Goal: Communication & Community: Answer question/provide support

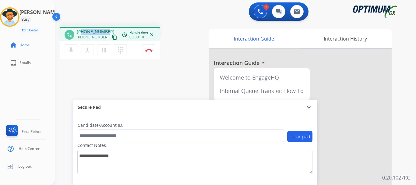
click at [106, 31] on div "[PHONE_NUMBER] [PHONE_NUMBER] content_copy" at bounding box center [97, 35] width 41 height 12
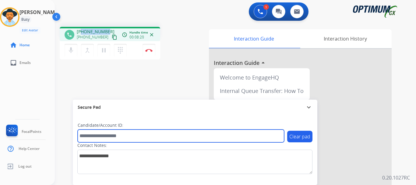
click at [110, 133] on input "text" at bounding box center [181, 135] width 206 height 13
paste input "*******"
type input "*******"
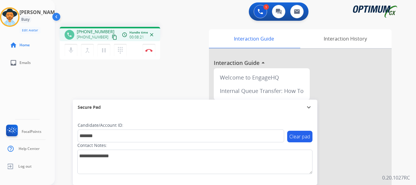
click at [142, 96] on div "phone [PHONE_NUMBER] [PHONE_NUMBER] content_copy access_time Call metrics Queue…" at bounding box center [228, 149] width 346 height 254
click at [153, 76] on div "phone [PHONE_NUMBER] [PHONE_NUMBER] content_copy access_time Call metrics Queue…" at bounding box center [228, 149] width 346 height 254
click at [149, 49] on img at bounding box center [148, 50] width 7 height 3
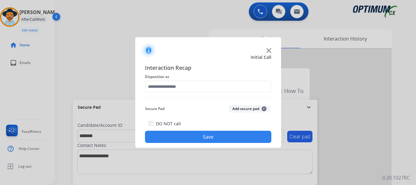
click at [245, 109] on button "Add secure pad +" at bounding box center [249, 108] width 41 height 7
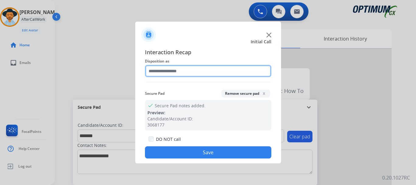
click at [202, 72] on input "text" at bounding box center [208, 71] width 126 height 12
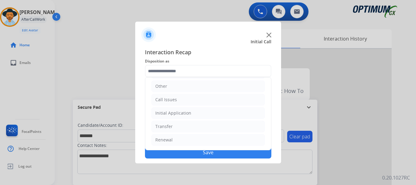
click at [209, 112] on li "Initial Application" at bounding box center [208, 113] width 114 height 12
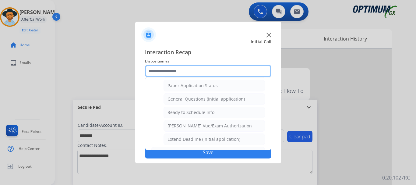
scroll to position [345, 0]
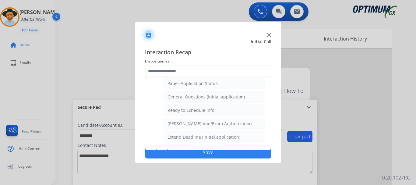
click at [236, 98] on div "General Questions (Initial application)" at bounding box center [205, 97] width 77 height 6
type input "**********"
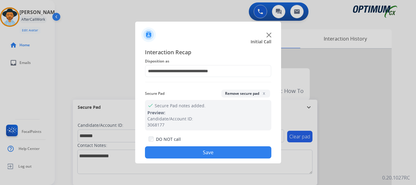
click at [218, 155] on button "Save" at bounding box center [208, 152] width 126 height 12
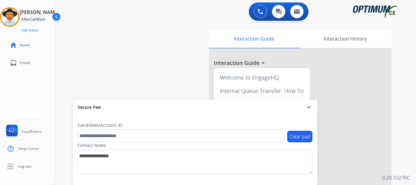
click at [159, 76] on div "swap_horiz Break voice bridge close_fullscreen Connect 3-Way Call merge_type Se…" at bounding box center [228, 149] width 346 height 254
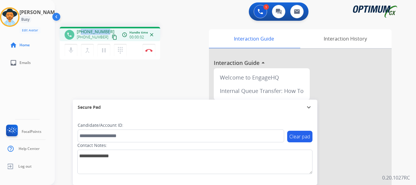
drag, startPoint x: 81, startPoint y: 32, endPoint x: 106, endPoint y: 29, distance: 24.8
click at [106, 29] on span "[PHONE_NUMBER]" at bounding box center [96, 32] width 38 height 6
copy span "2026077809"
click at [71, 50] on mat-icon "mic" at bounding box center [70, 50] width 7 height 7
click at [73, 51] on mat-icon "mic_off" at bounding box center [70, 50] width 7 height 7
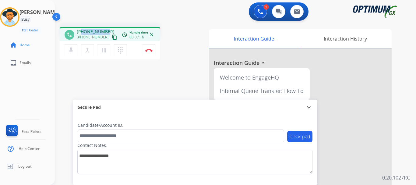
click at [69, 49] on mat-icon "mic" at bounding box center [70, 50] width 7 height 7
click at [69, 49] on mat-icon "mic_off" at bounding box center [70, 50] width 7 height 7
click at [68, 51] on mat-icon "mic" at bounding box center [70, 50] width 7 height 7
click at [88, 68] on div "phone [PHONE_NUMBER] [PHONE_NUMBER] content_copy access_time Call metrics Queue…" at bounding box center [228, 149] width 346 height 254
click at [70, 52] on mat-icon "mic_off" at bounding box center [70, 50] width 7 height 7
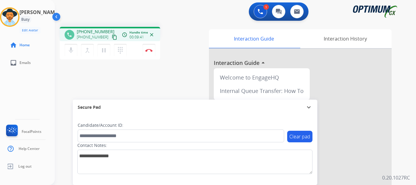
click at [68, 51] on mat-icon "mic" at bounding box center [70, 50] width 7 height 7
click at [71, 54] on button "mic_off Mute" at bounding box center [71, 50] width 13 height 13
click at [68, 47] on mat-icon "mic" at bounding box center [70, 50] width 7 height 7
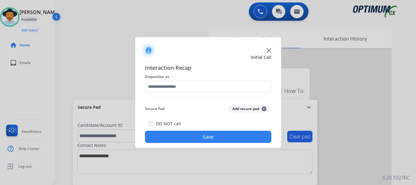
click at [237, 110] on button "Add secure pad +" at bounding box center [249, 108] width 41 height 7
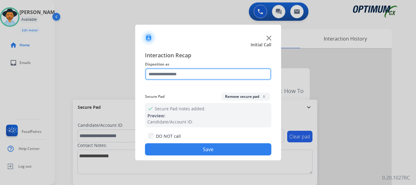
click at [187, 72] on input "text" at bounding box center [208, 74] width 126 height 12
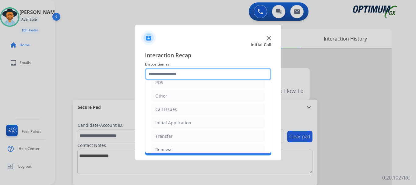
scroll to position [41, 0]
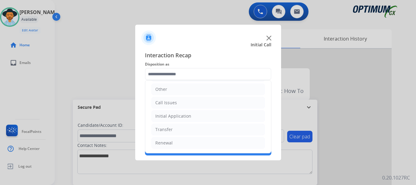
click at [268, 39] on img at bounding box center [268, 38] width 5 height 5
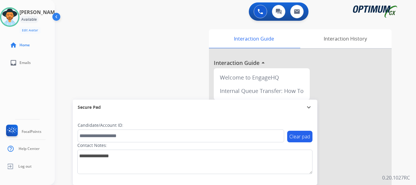
click at [257, 7] on button at bounding box center [259, 11] width 13 height 13
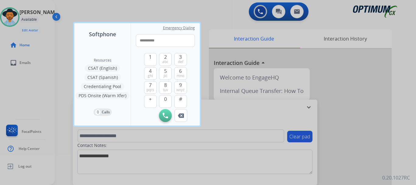
type input "*********"
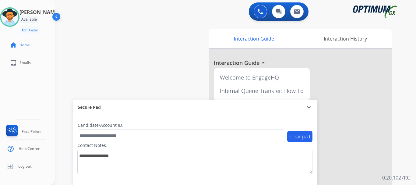
click at [257, 15] on button at bounding box center [259, 11] width 13 height 13
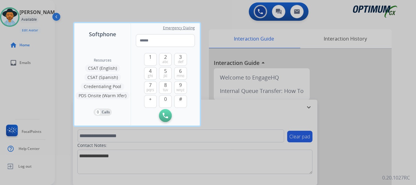
type input "**********"
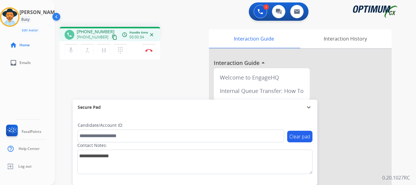
click at [149, 47] on button "Disconnect" at bounding box center [148, 50] width 13 height 13
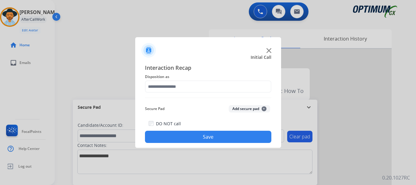
click at [245, 107] on button "Add secure pad +" at bounding box center [249, 108] width 41 height 7
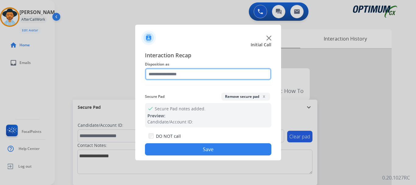
click at [207, 72] on input "text" at bounding box center [208, 74] width 126 height 12
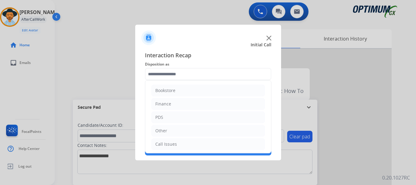
click at [200, 145] on li "Call Issues" at bounding box center [208, 144] width 114 height 12
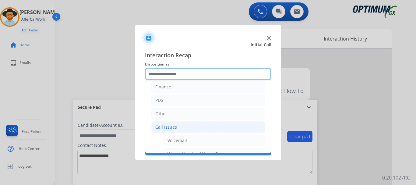
scroll to position [24, 0]
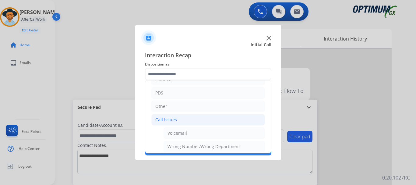
click at [210, 134] on li "Voicemail" at bounding box center [213, 133] width 101 height 12
type input "*********"
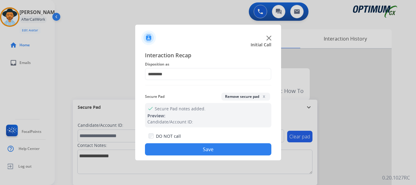
click at [212, 149] on button "Save" at bounding box center [208, 149] width 126 height 12
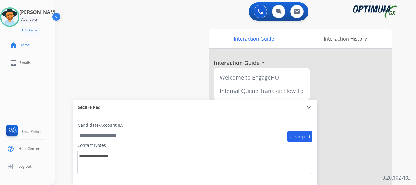
click at [108, 59] on div "swap_horiz Break voice bridge close_fullscreen Connect 3-Way Call merge_type Se…" at bounding box center [228, 149] width 346 height 254
click at [17, 22] on img at bounding box center [9, 17] width 17 height 17
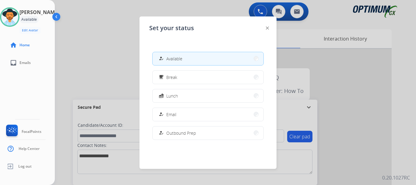
scroll to position [152, 0]
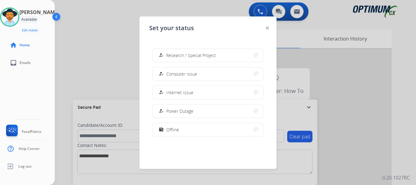
click at [201, 134] on button "work_off Offline" at bounding box center [207, 129] width 111 height 13
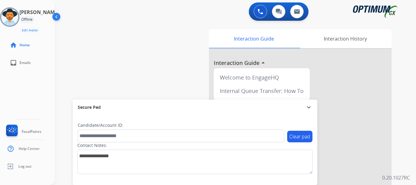
click at [24, 168] on span "Log out" at bounding box center [24, 166] width 13 height 5
